Goal: Task Accomplishment & Management: Manage account settings

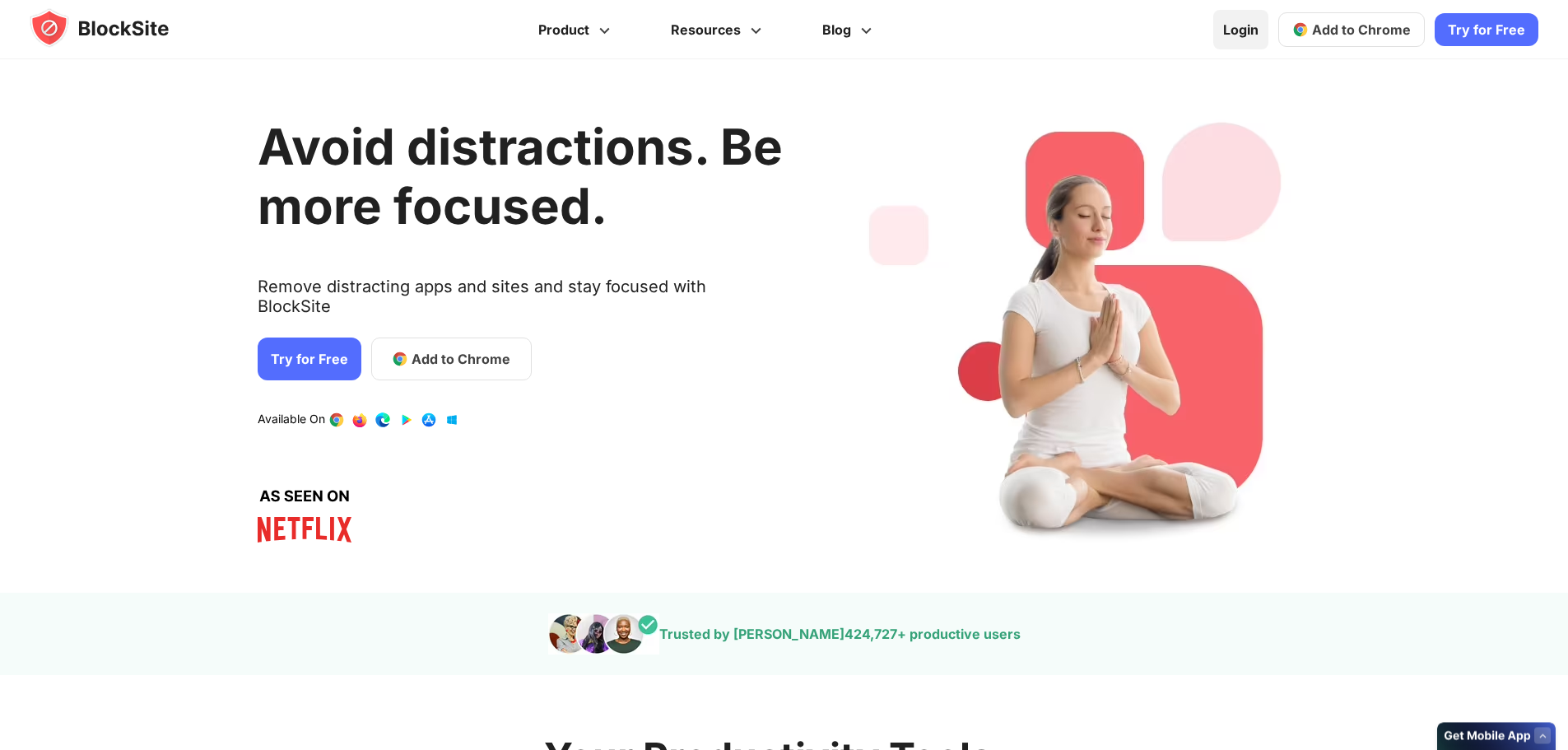
click at [1238, 25] on link "Login" at bounding box center [1241, 30] width 56 height 40
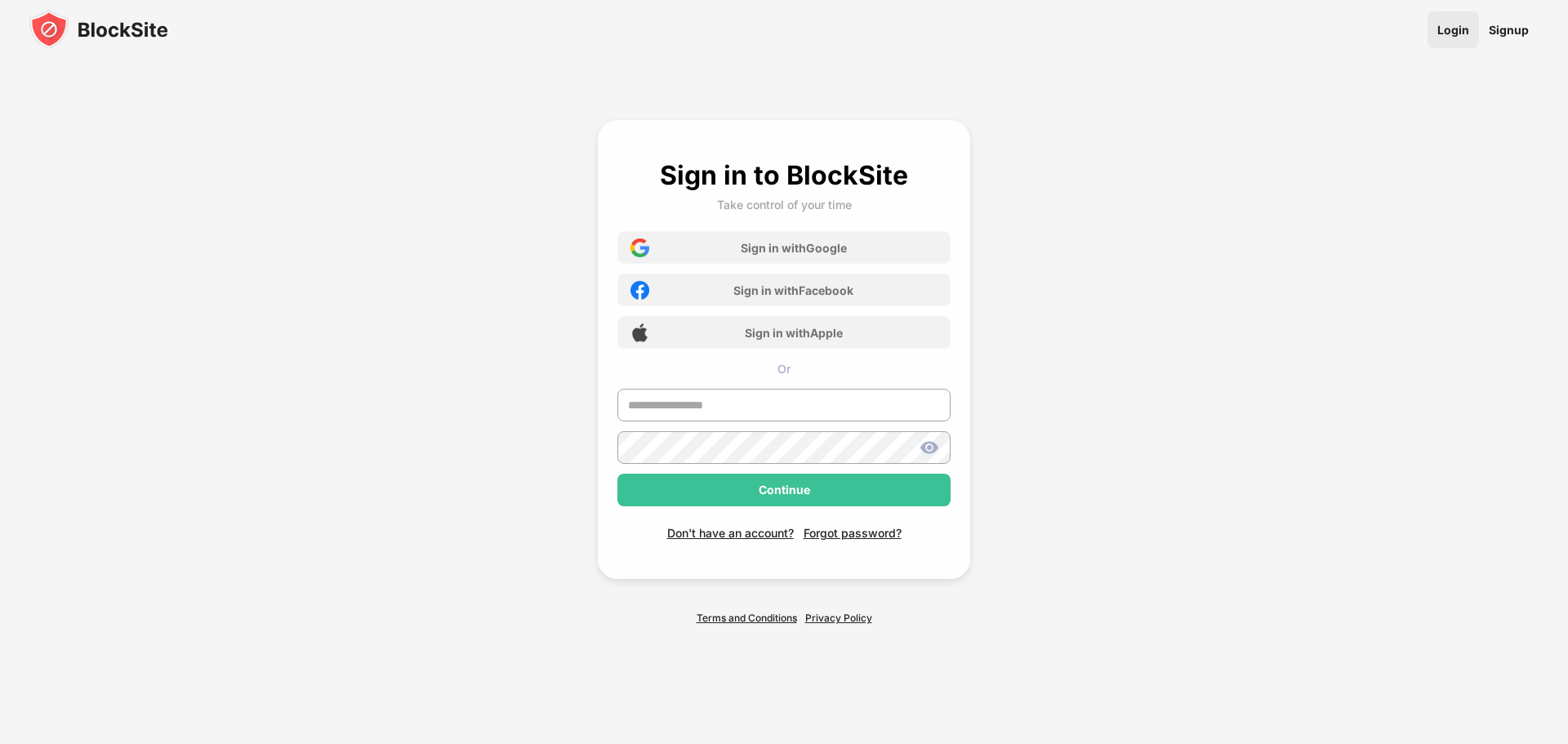
click at [1457, 36] on link "Login" at bounding box center [1453, 29] width 52 height 37
click at [704, 412] on input "text" at bounding box center [784, 406] width 333 height 33
type input "**********"
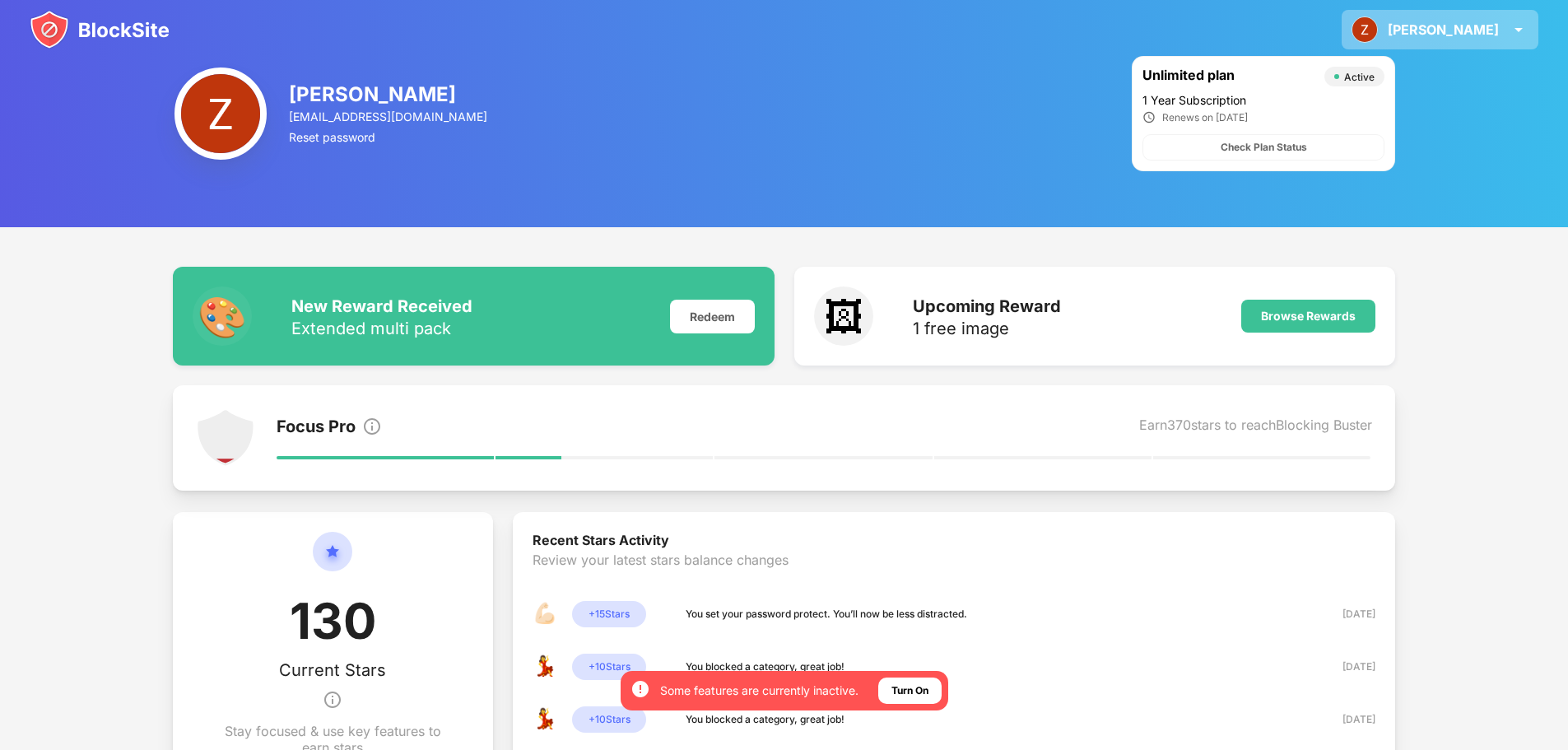
click at [1452, 30] on div "Zachery" at bounding box center [1443, 30] width 111 height 17
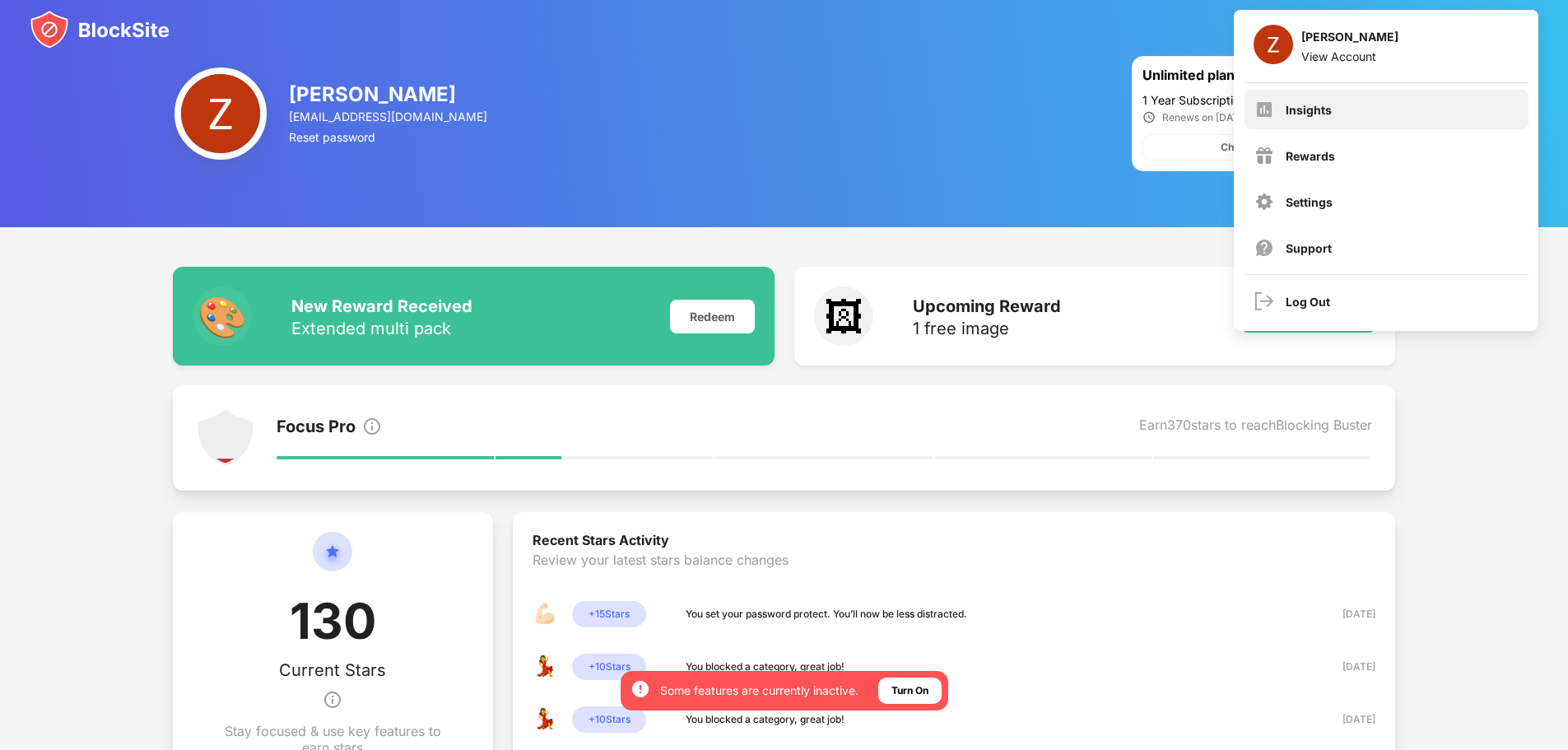
click at [1347, 103] on div "Insights" at bounding box center [1386, 109] width 284 height 40
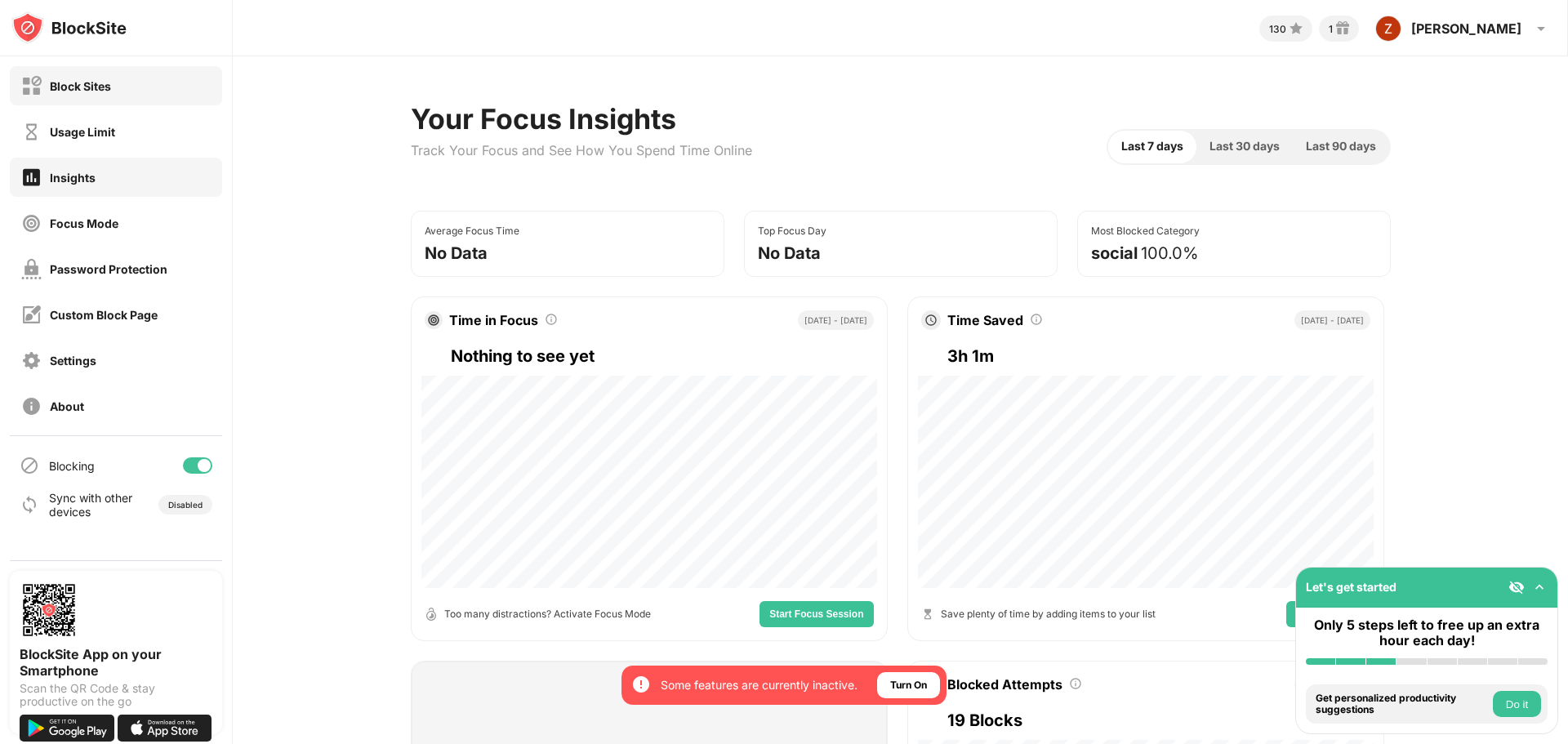
click at [90, 97] on div "Block Sites" at bounding box center [116, 86] width 212 height 40
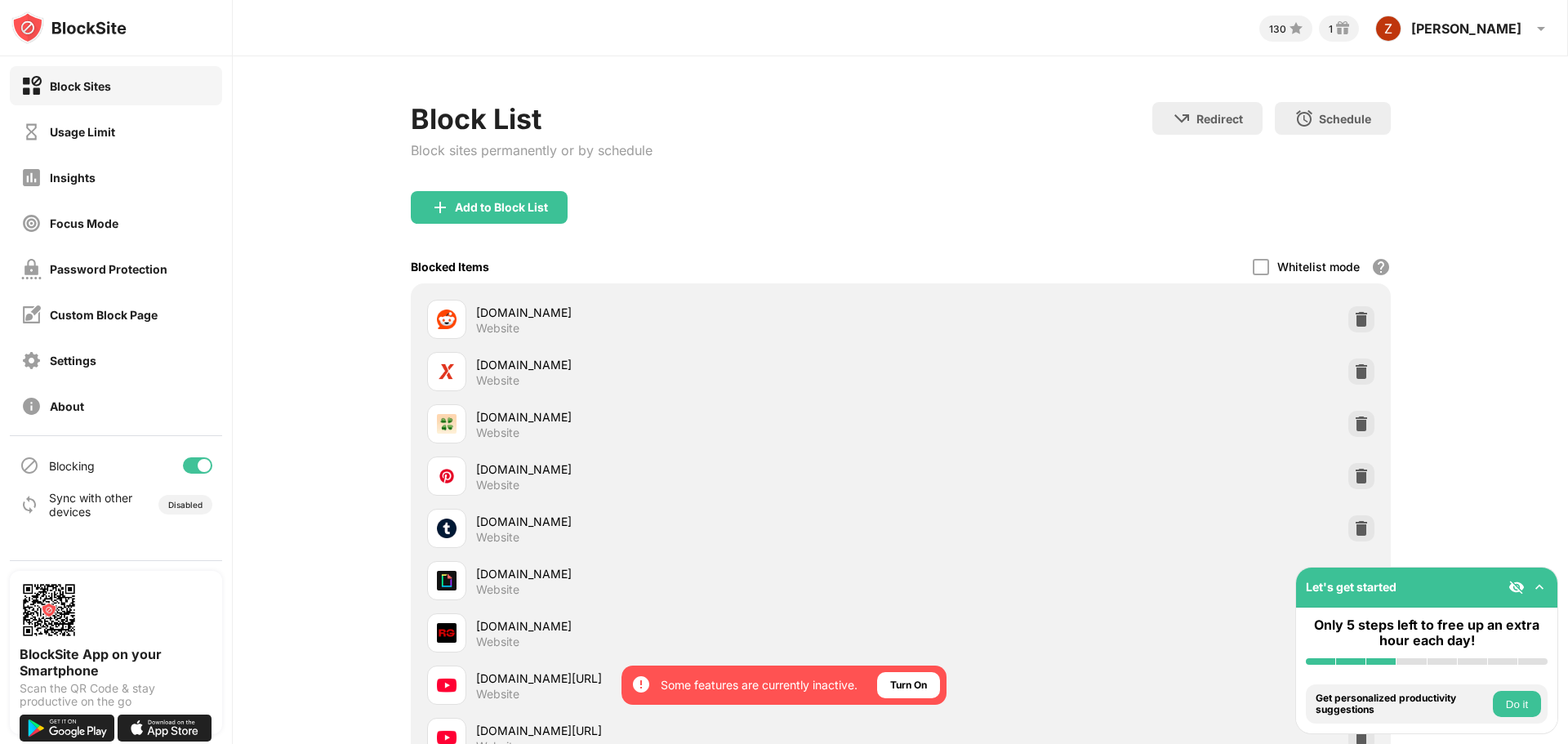
click at [112, 143] on div "Usage Limit" at bounding box center [116, 132] width 212 height 40
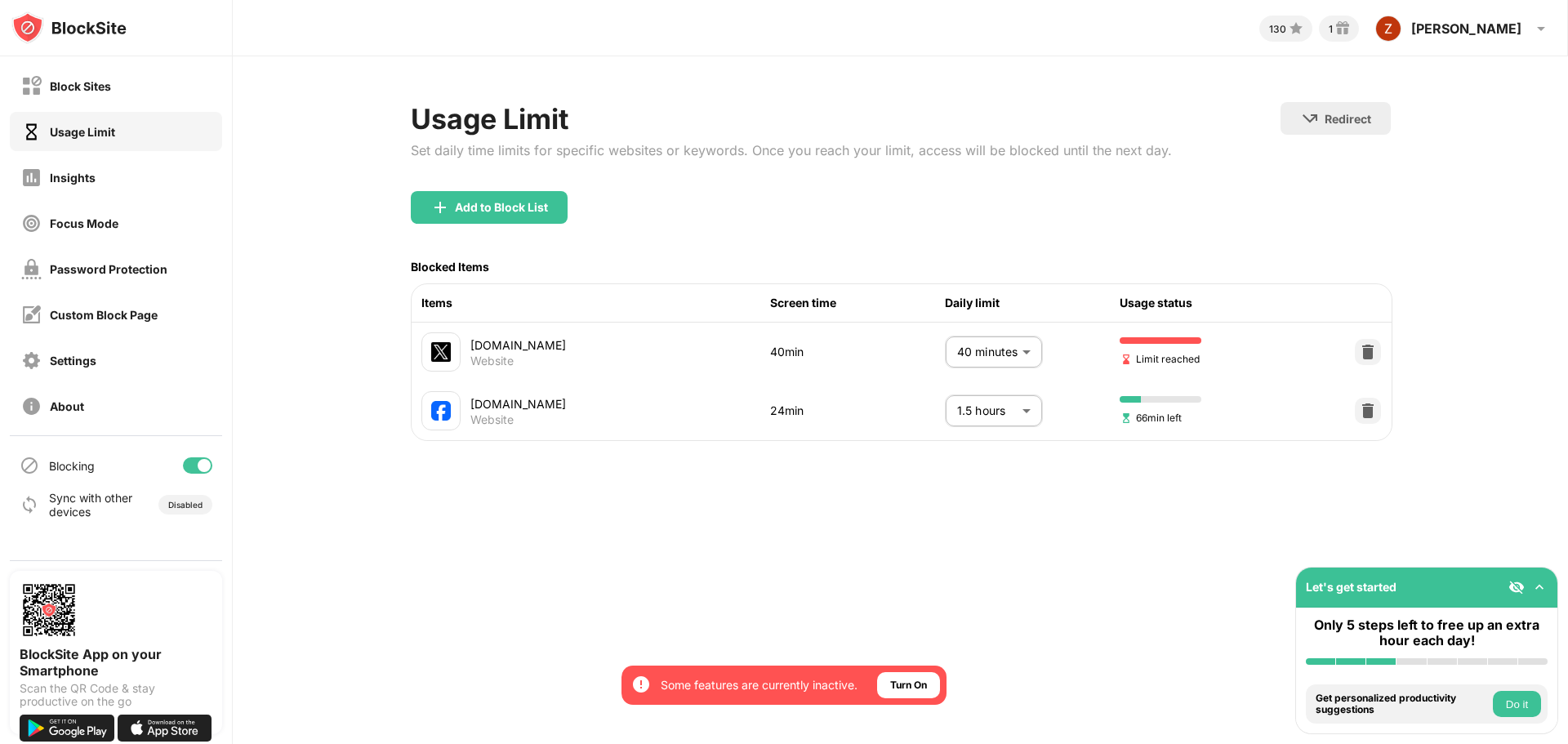
click at [1020, 351] on body "By opting in, you ensure access to all the features and benefits that rely on t…" at bounding box center [784, 372] width 1568 height 744
click at [958, 486] on p "10 minutes" at bounding box center [981, 483] width 84 height 18
type input "**"
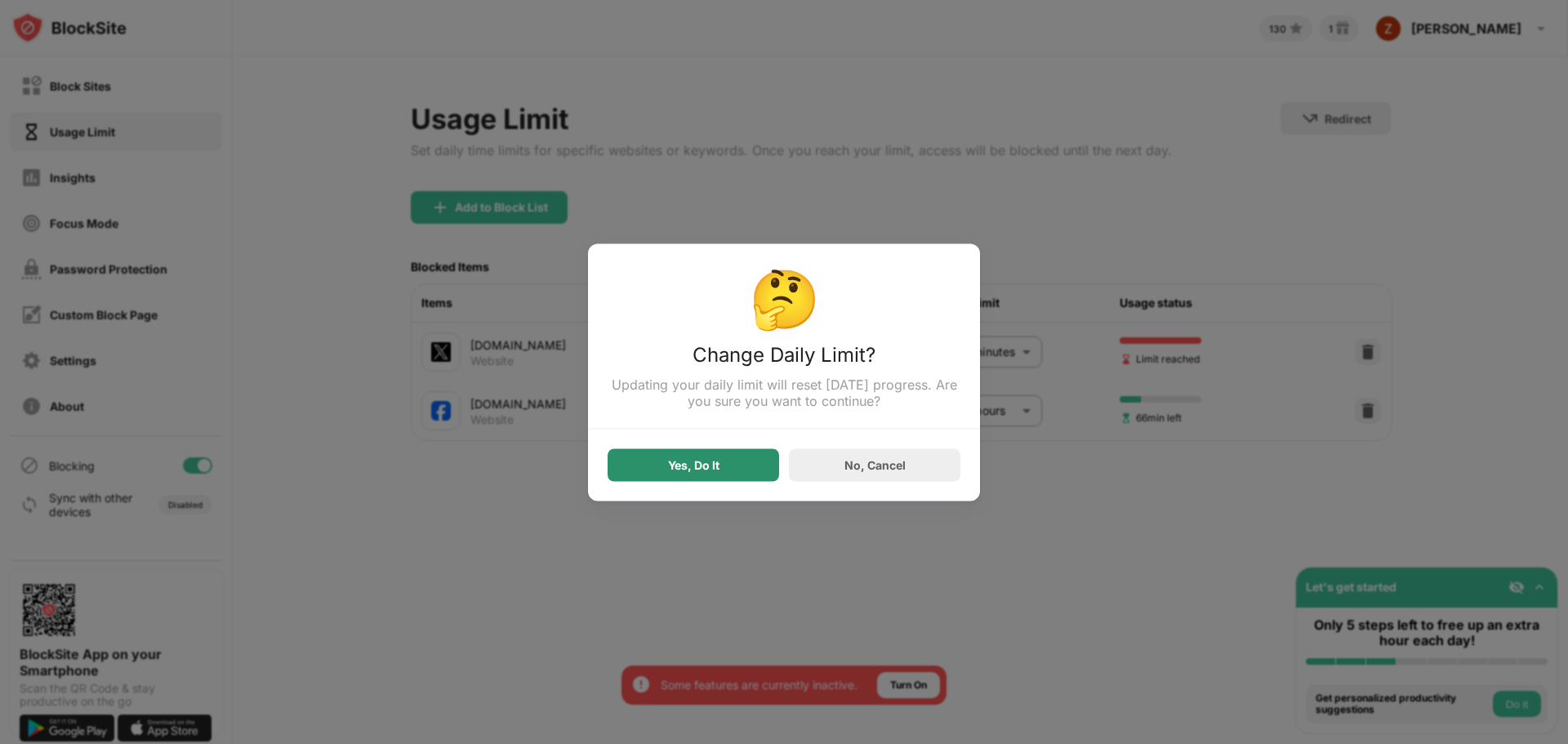
click at [735, 466] on div "Yes, Do It" at bounding box center [693, 465] width 171 height 33
